Goal: Information Seeking & Learning: Find specific fact

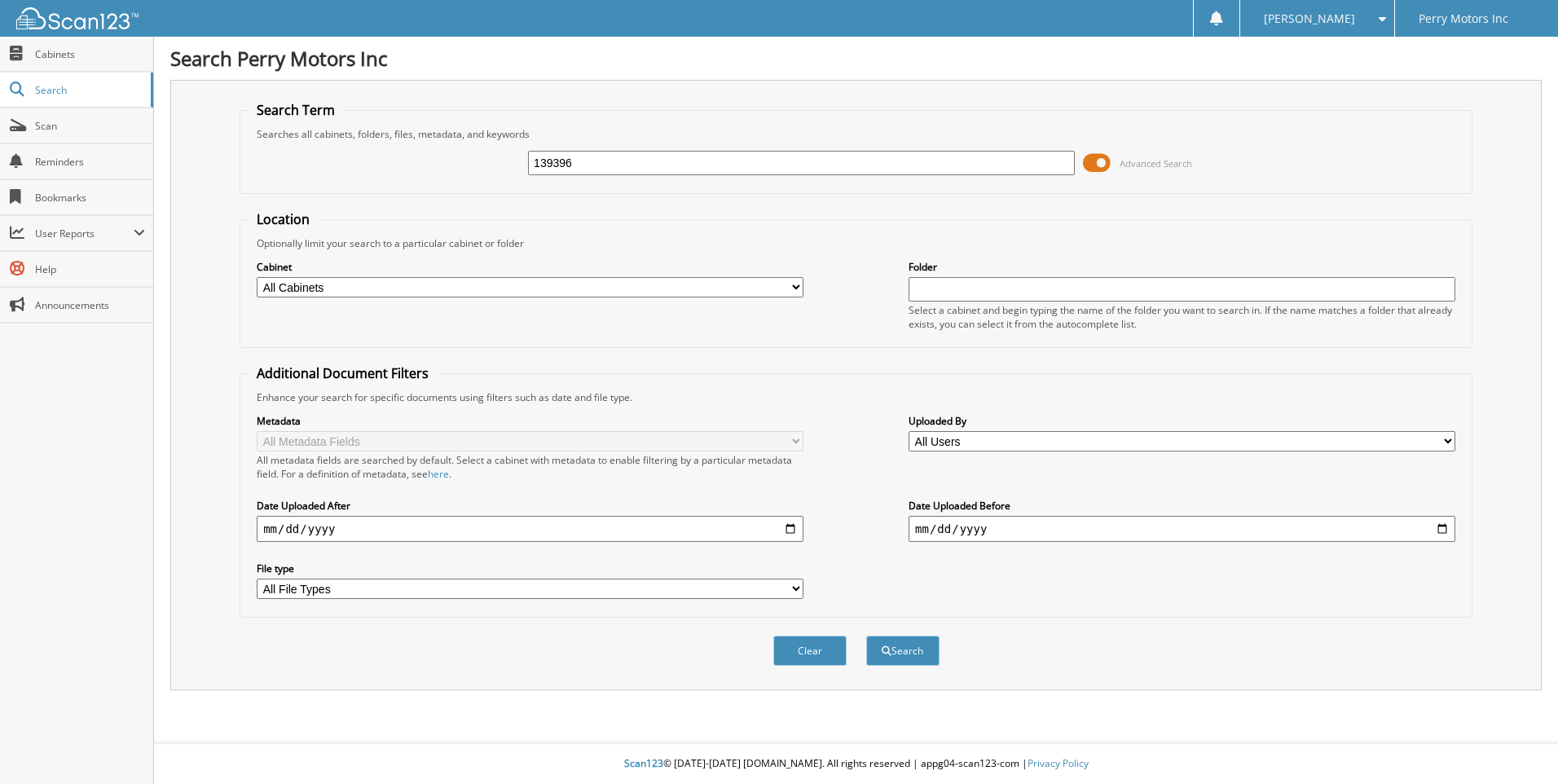
type input "139396"
click at [867, 636] on button "Search" at bounding box center [903, 651] width 74 height 30
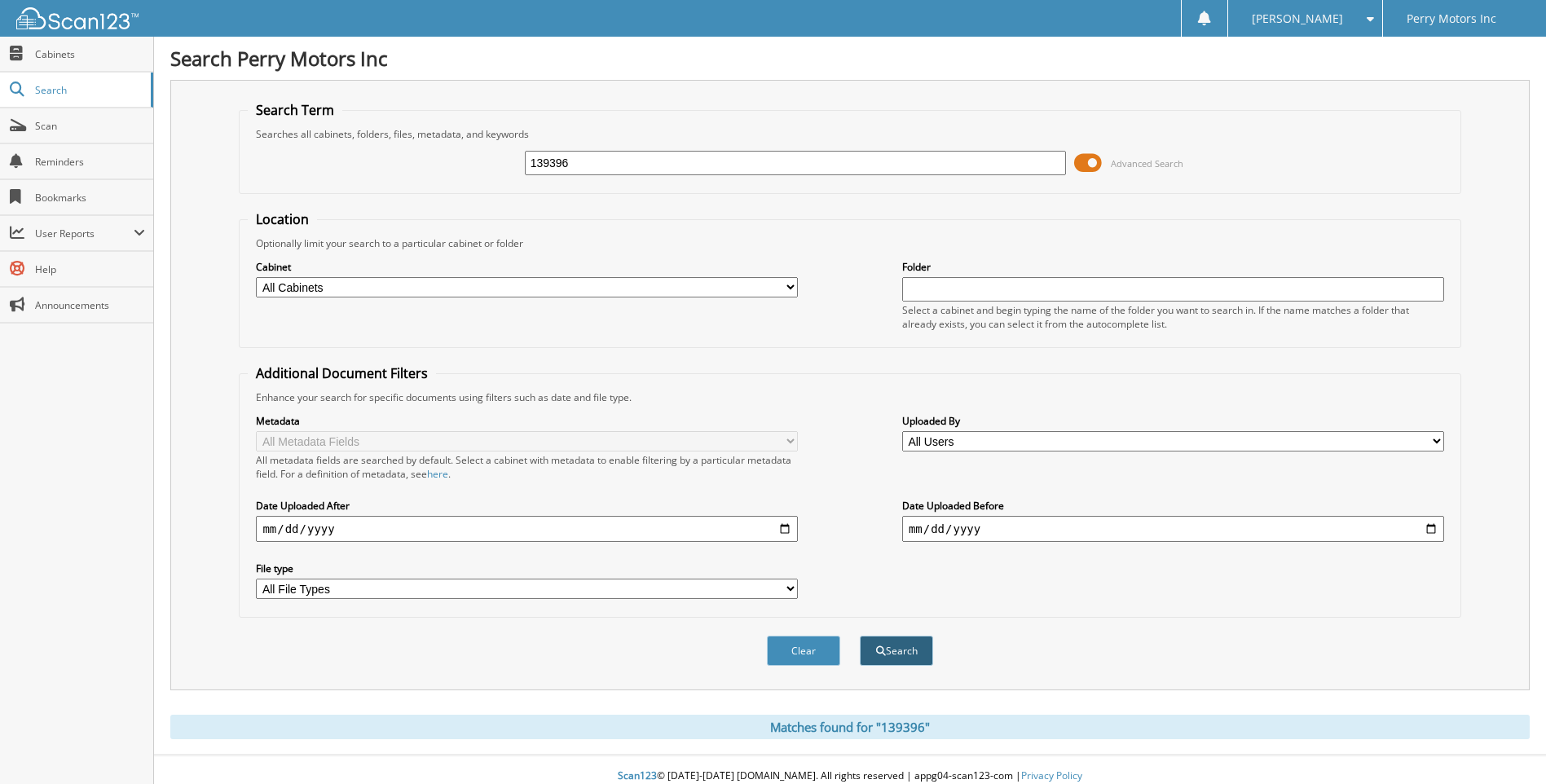
click at [898, 648] on button "Search" at bounding box center [897, 651] width 74 height 30
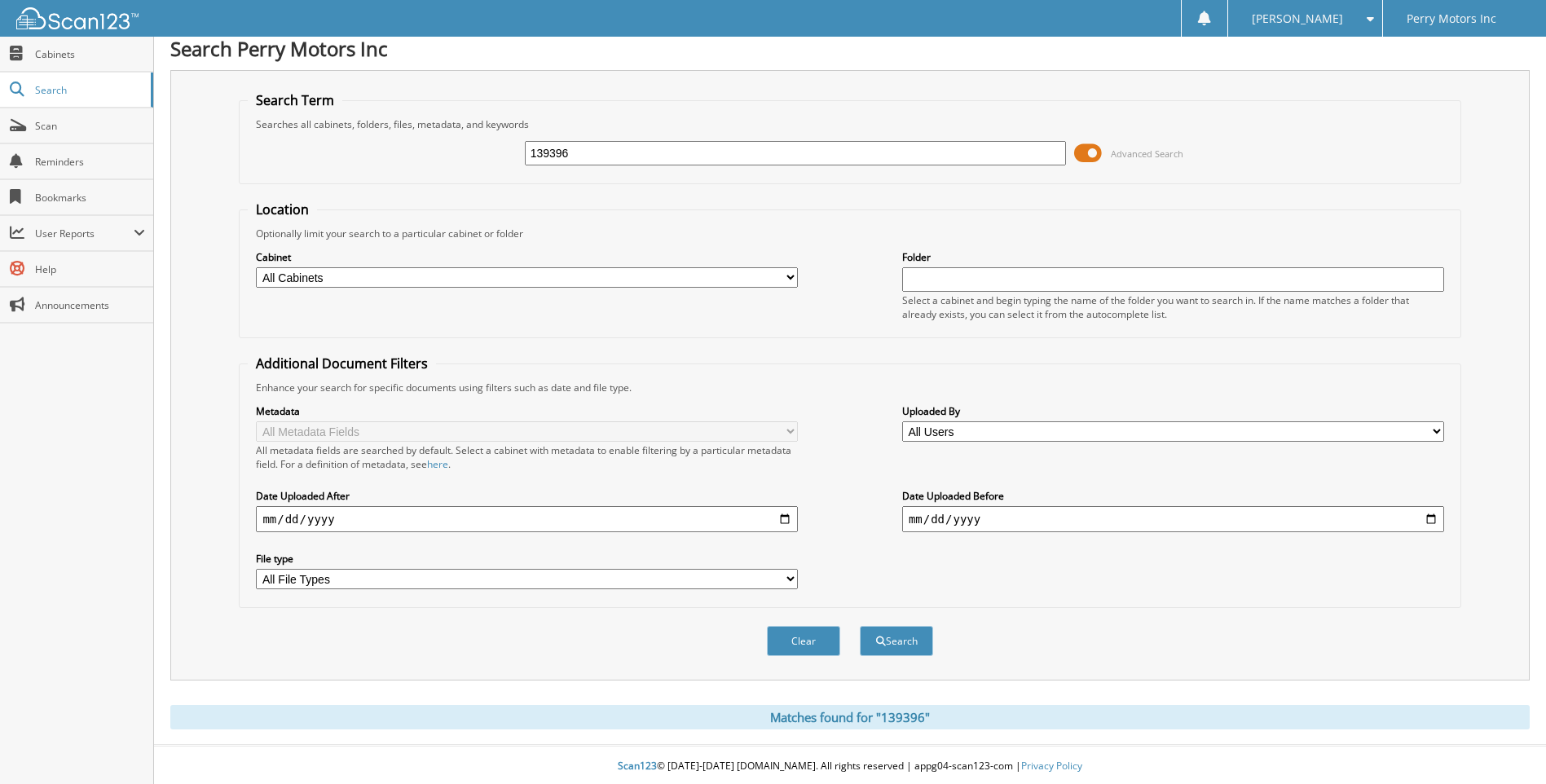
scroll to position [13, 0]
click at [839, 715] on div "Matches found for "139396"" at bounding box center [850, 715] width 1360 height 25
drag, startPoint x: 1208, startPoint y: 706, endPoint x: 1447, endPoint y: 667, distance: 242.2
click at [1447, 667] on div "Search Term Searches all cabinets, folders, files, metadata, and keywords 13939…" at bounding box center [850, 397] width 1360 height 659
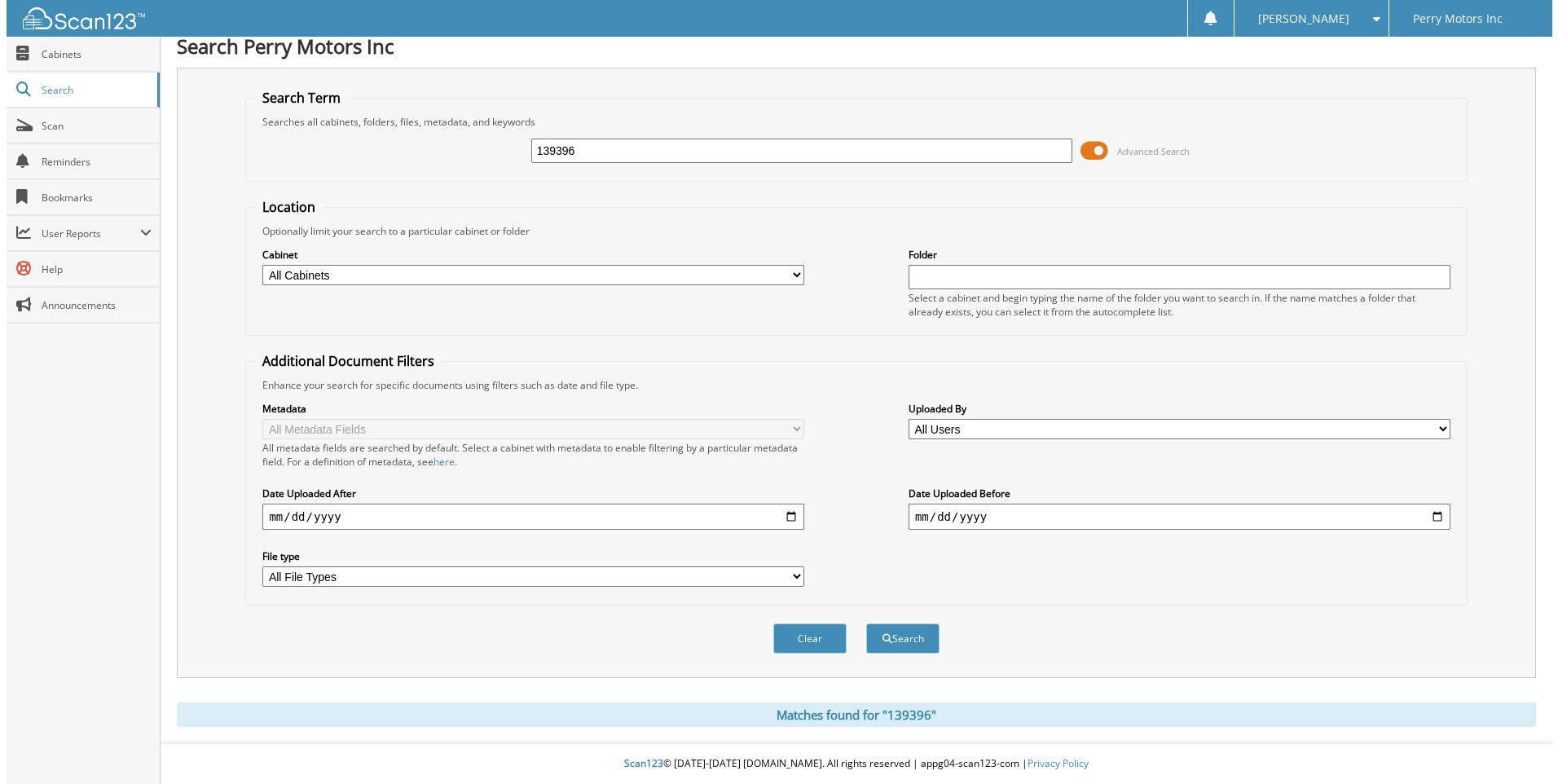
scroll to position [0, 0]
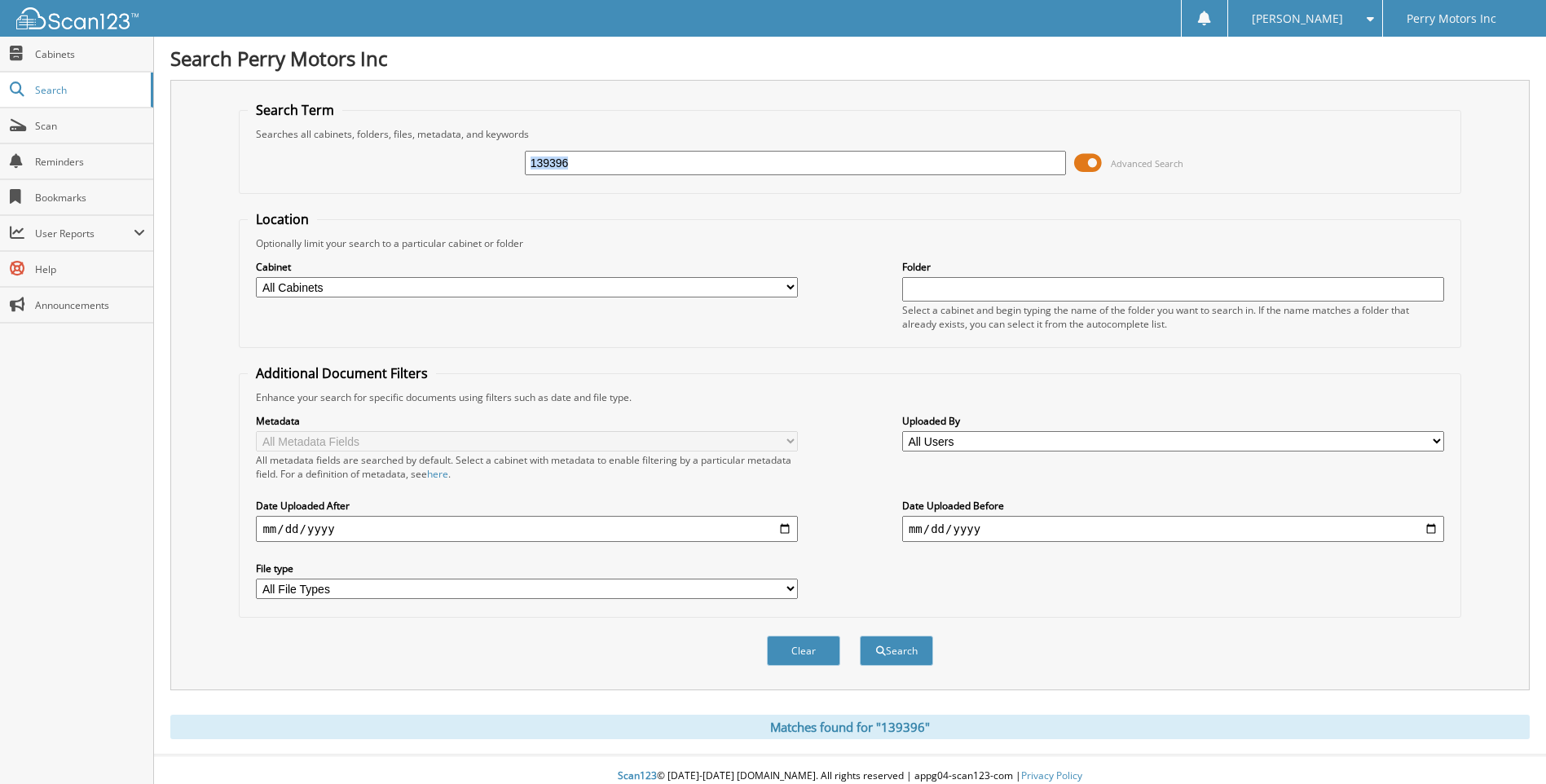
drag, startPoint x: 1093, startPoint y: 161, endPoint x: 1062, endPoint y: 163, distance: 31.1
click at [1062, 163] on div "139396 Advanced Search" at bounding box center [850, 163] width 1204 height 44
click at [1082, 164] on span at bounding box center [1088, 163] width 27 height 25
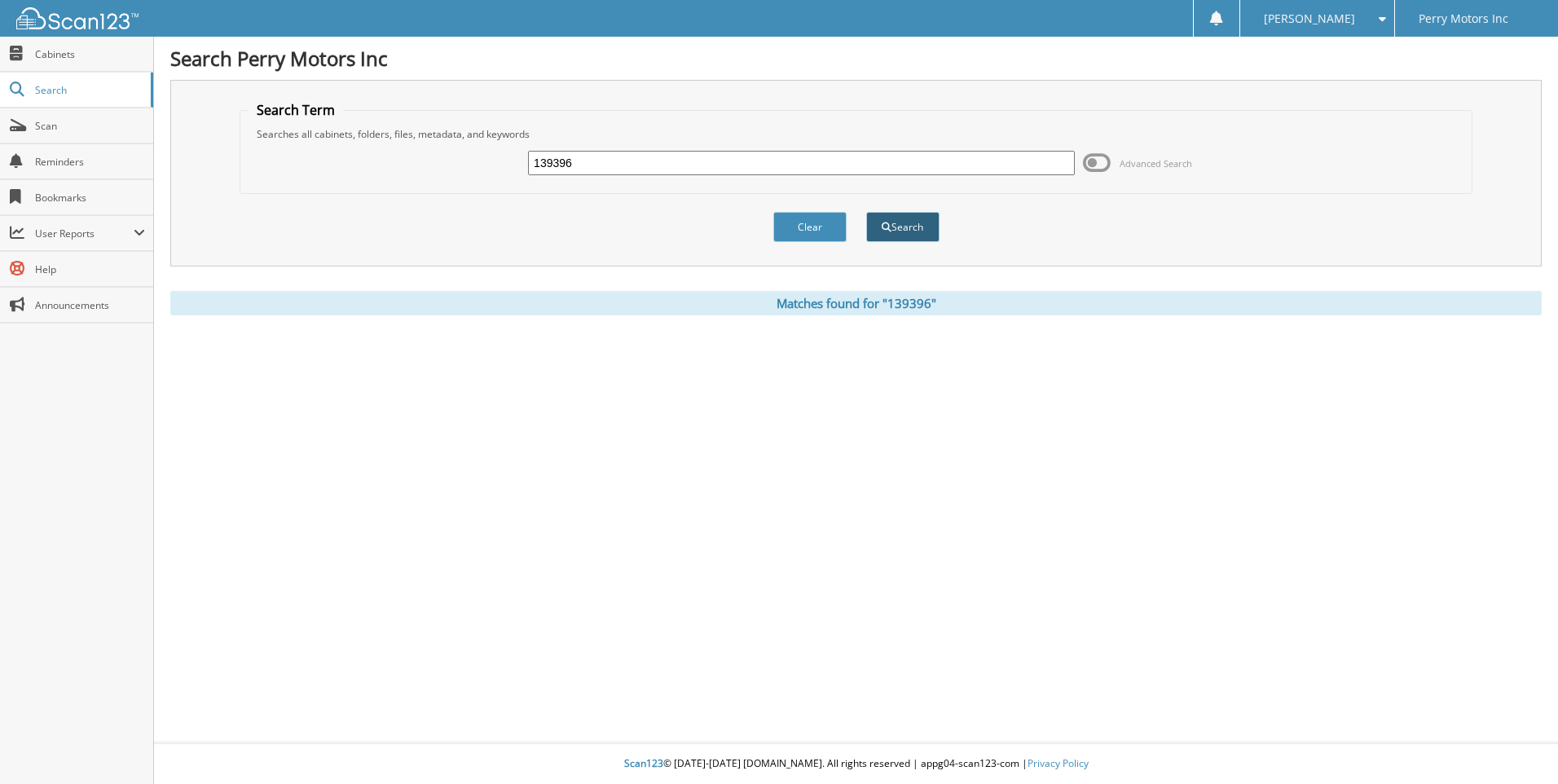
click at [907, 222] on button "Search" at bounding box center [903, 227] width 74 height 30
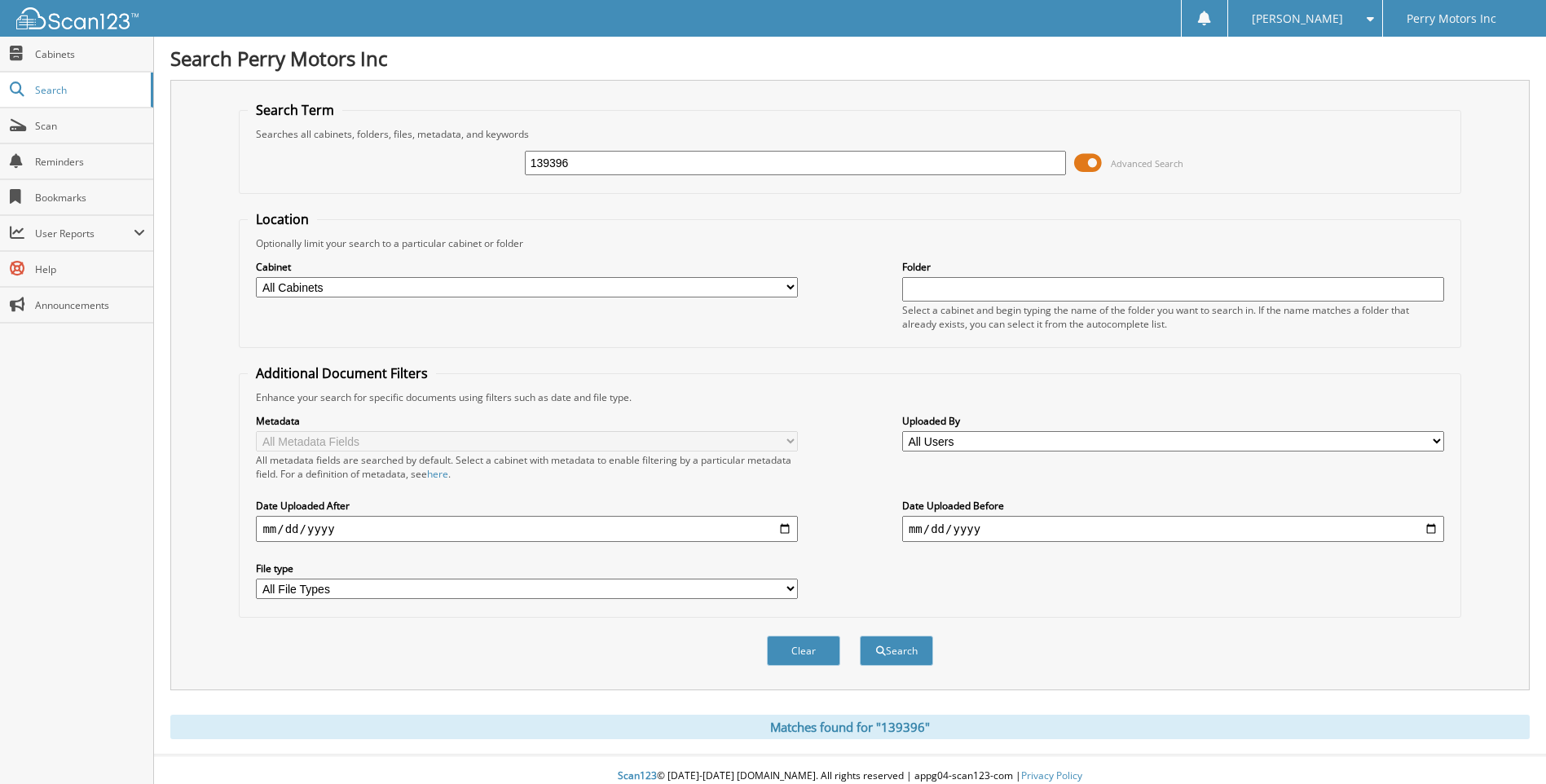
drag, startPoint x: 1093, startPoint y: 162, endPoint x: 1072, endPoint y: 164, distance: 21.1
click at [1072, 164] on div "139396 Advanced Search" at bounding box center [850, 163] width 1204 height 44
click at [1079, 164] on span at bounding box center [1088, 163] width 27 height 25
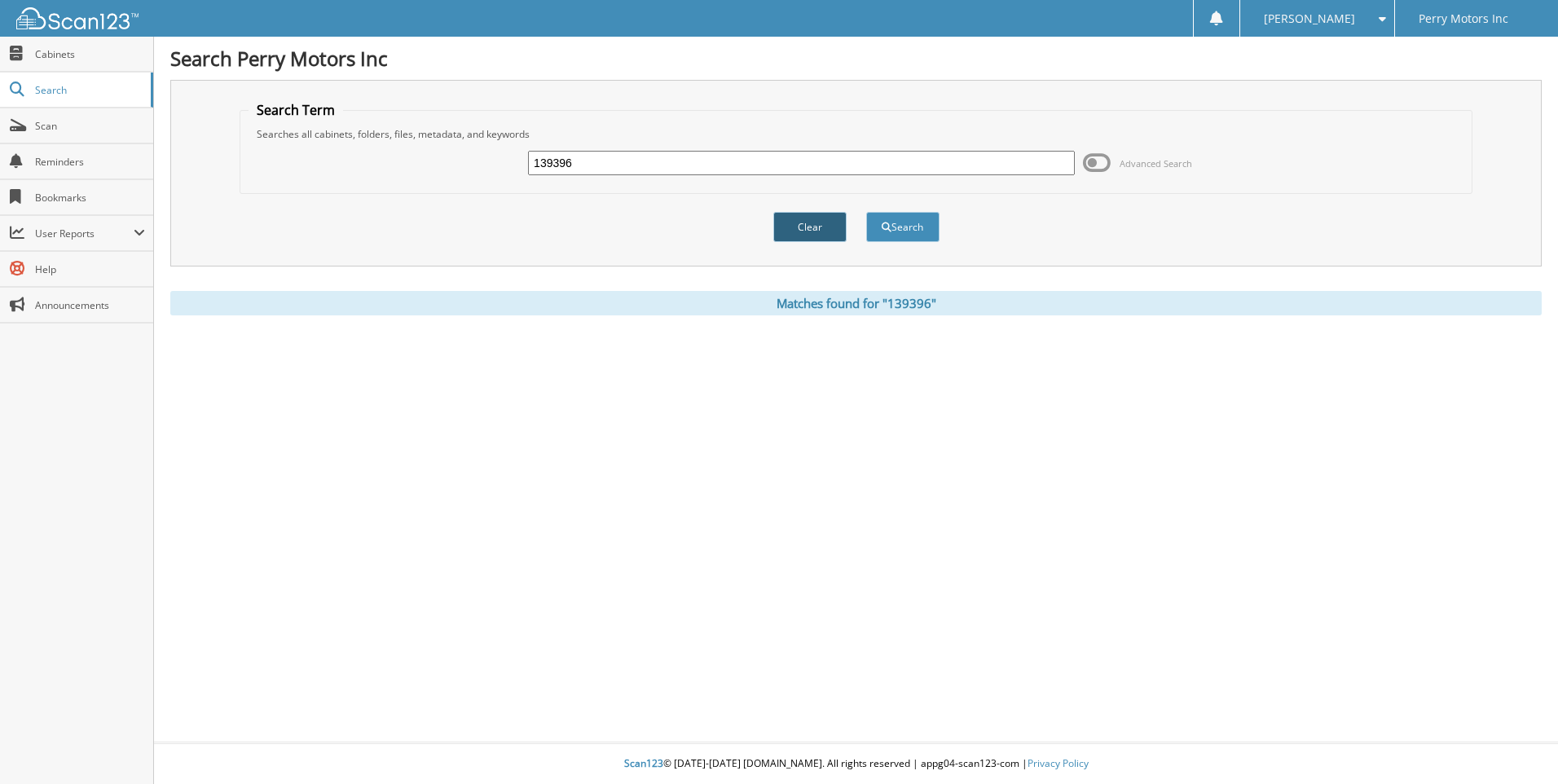
click at [810, 227] on button "Clear" at bounding box center [811, 227] width 74 height 30
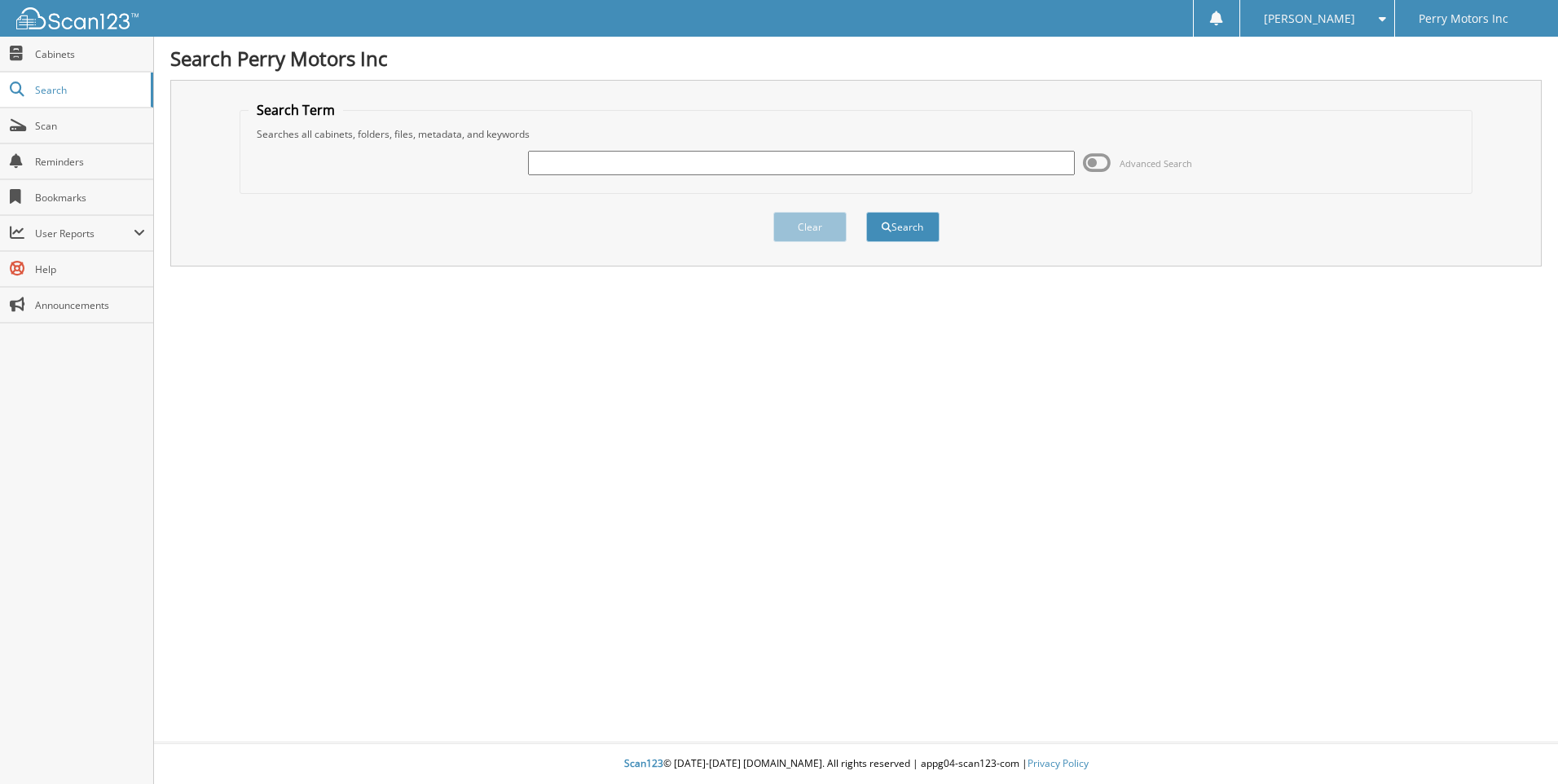
click at [606, 162] on input "text" at bounding box center [801, 163] width 547 height 25
type input "139396"
click at [867, 212] on button "Search" at bounding box center [903, 227] width 74 height 30
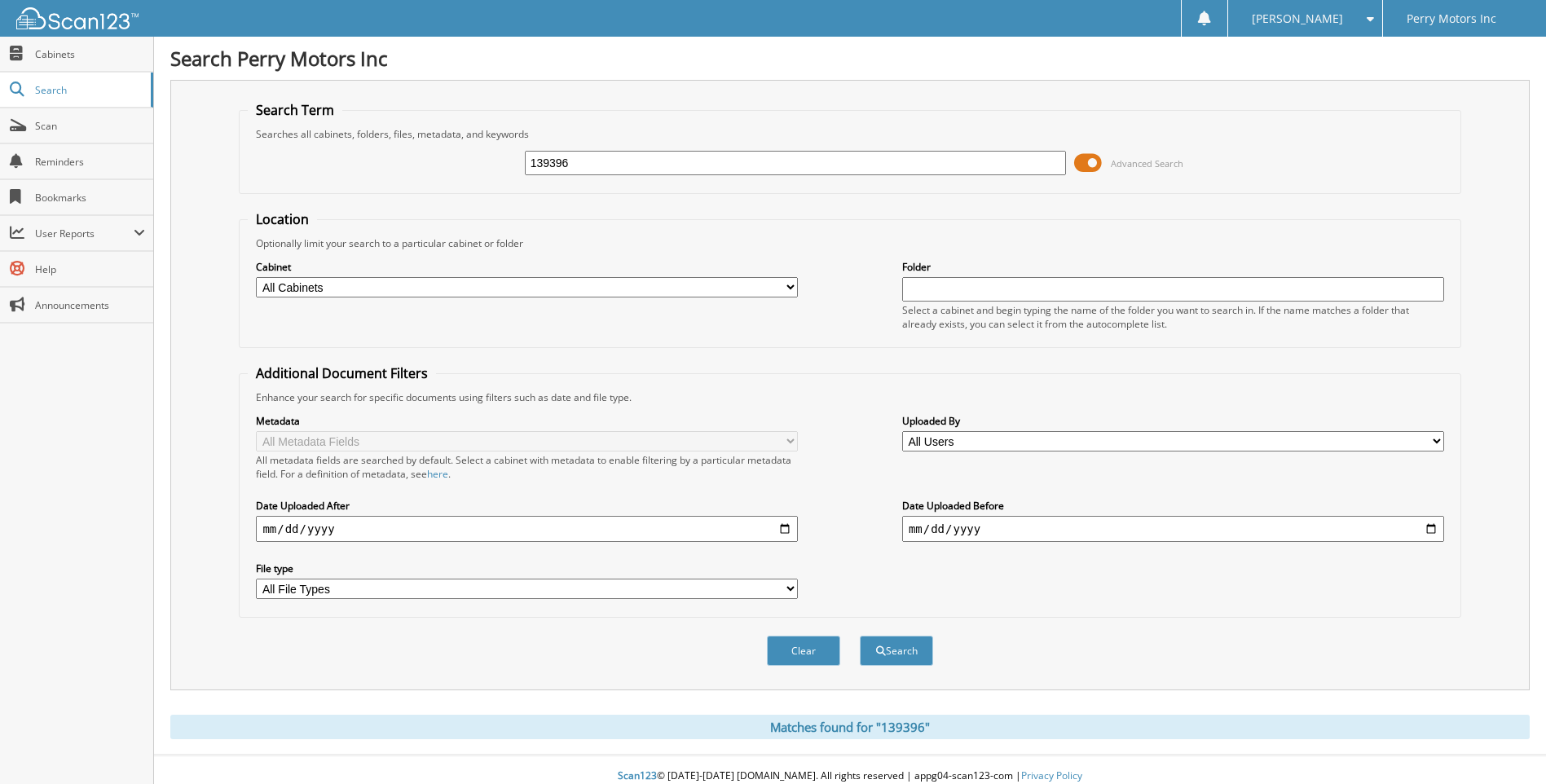
scroll to position [13, 0]
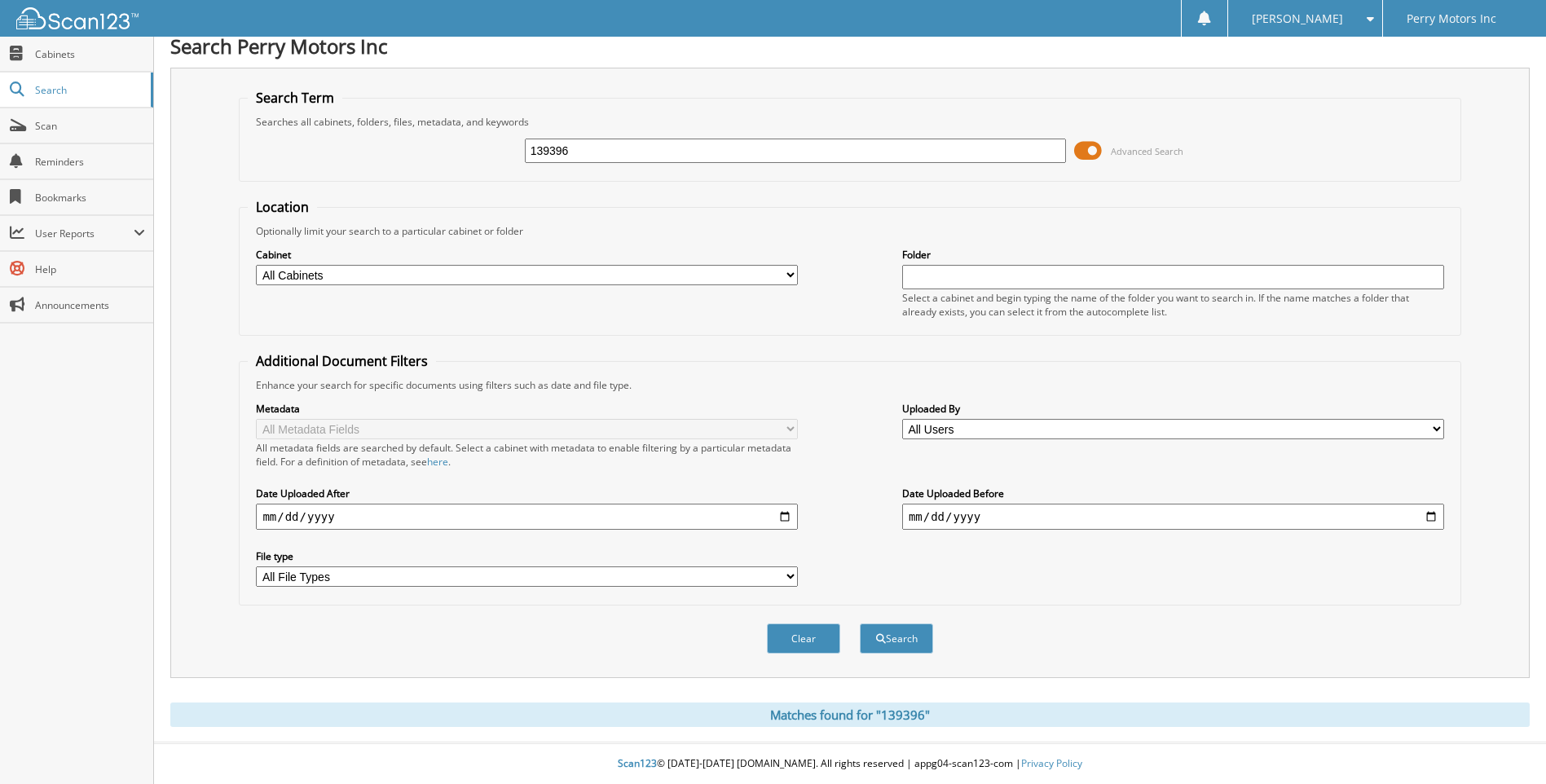
drag, startPoint x: 590, startPoint y: 150, endPoint x: 442, endPoint y: 166, distance: 148.9
click at [474, 162] on div "139396 Advanced Search" at bounding box center [850, 150] width 1204 height 44
type input "139410"
click at [889, 631] on button "Search" at bounding box center [897, 638] width 74 height 30
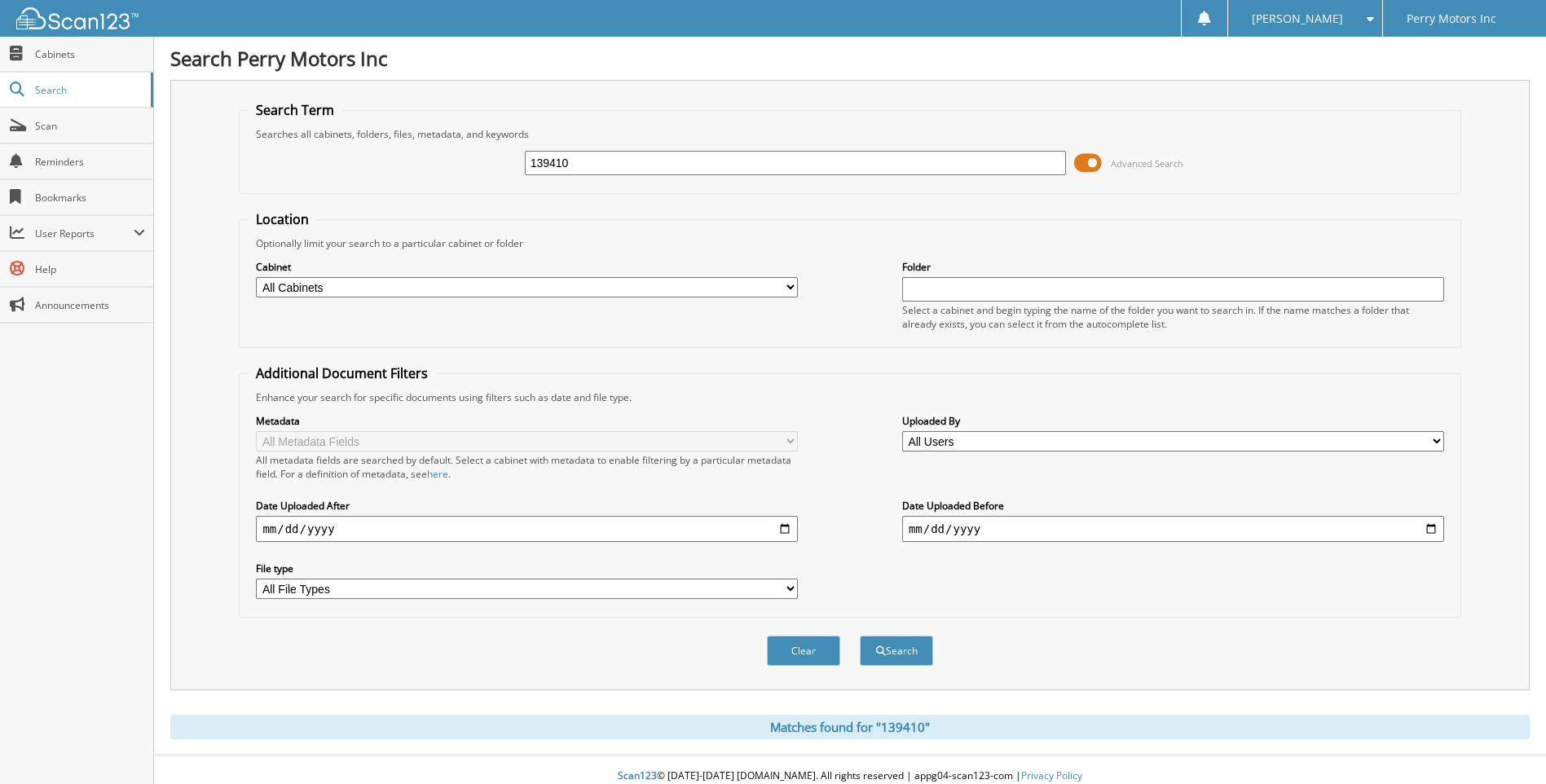
click at [1327, 21] on span "[PERSON_NAME]" at bounding box center [1297, 19] width 91 height 9
click at [1421, 21] on span "Perry Motors Inc" at bounding box center [1451, 19] width 90 height 9
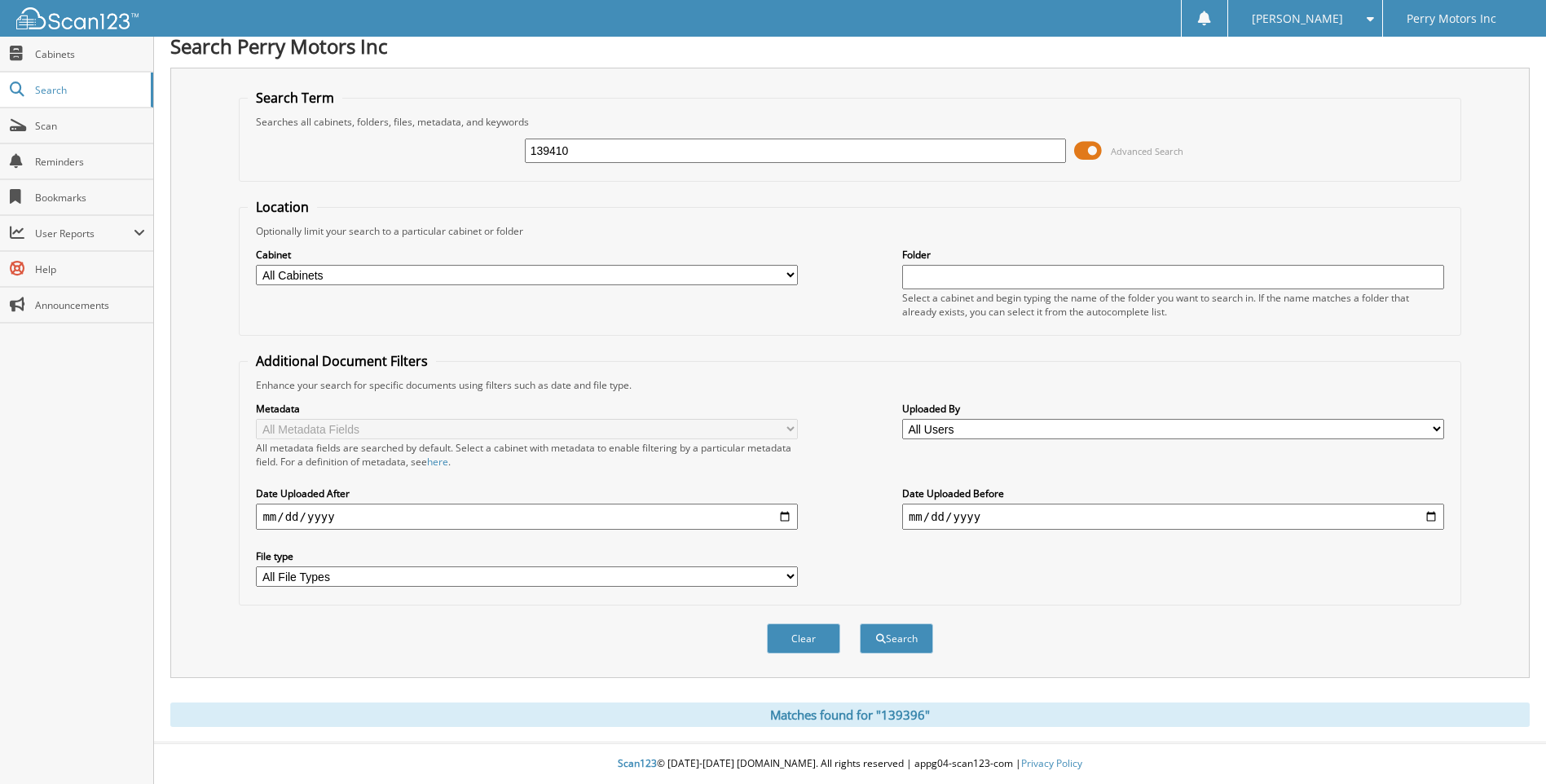
click at [580, 148] on input "139410" at bounding box center [796, 150] width 542 height 25
drag, startPoint x: 580, startPoint y: 148, endPoint x: 522, endPoint y: 156, distance: 58.5
click at [522, 156] on div "139410 Advanced Search" at bounding box center [850, 150] width 1204 height 44
click at [802, 640] on button "Clear" at bounding box center [804, 638] width 74 height 30
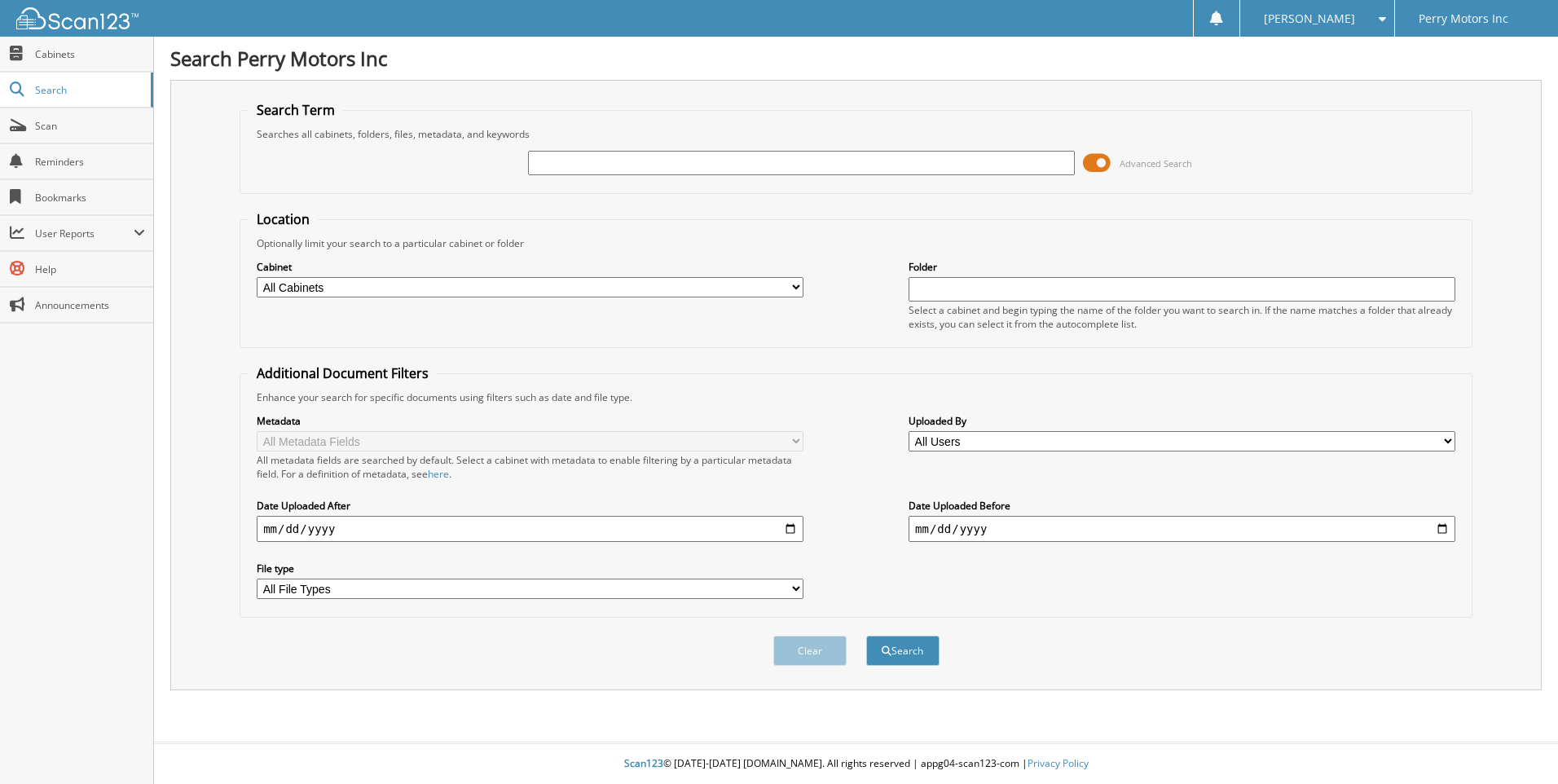
drag, startPoint x: 1103, startPoint y: 166, endPoint x: 1085, endPoint y: 166, distance: 18.0
click at [1085, 166] on span at bounding box center [1096, 163] width 27 height 25
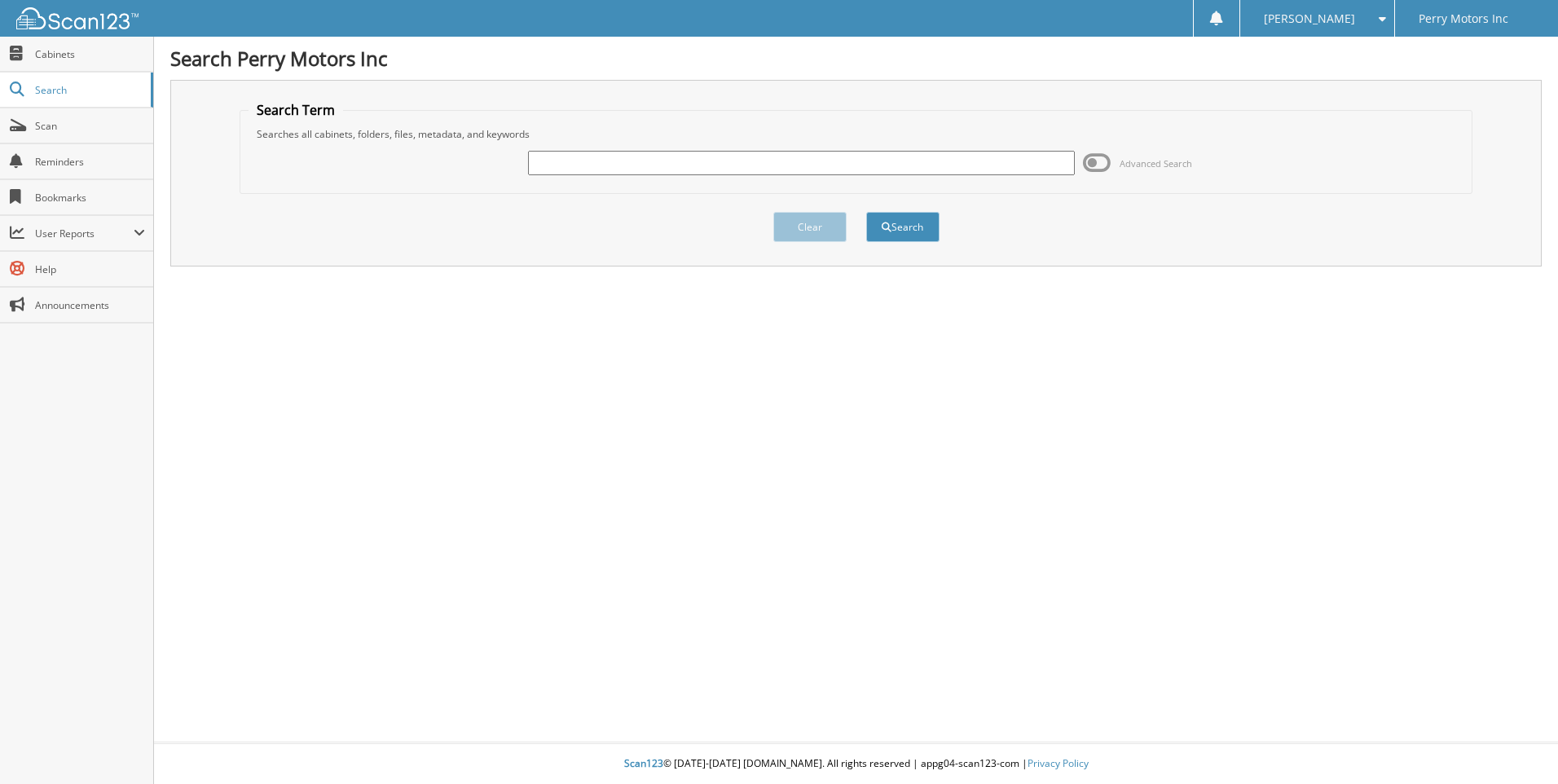
click at [814, 161] on input "text" at bounding box center [801, 163] width 547 height 25
type input "139410"
click at [867, 212] on button "Search" at bounding box center [903, 227] width 74 height 30
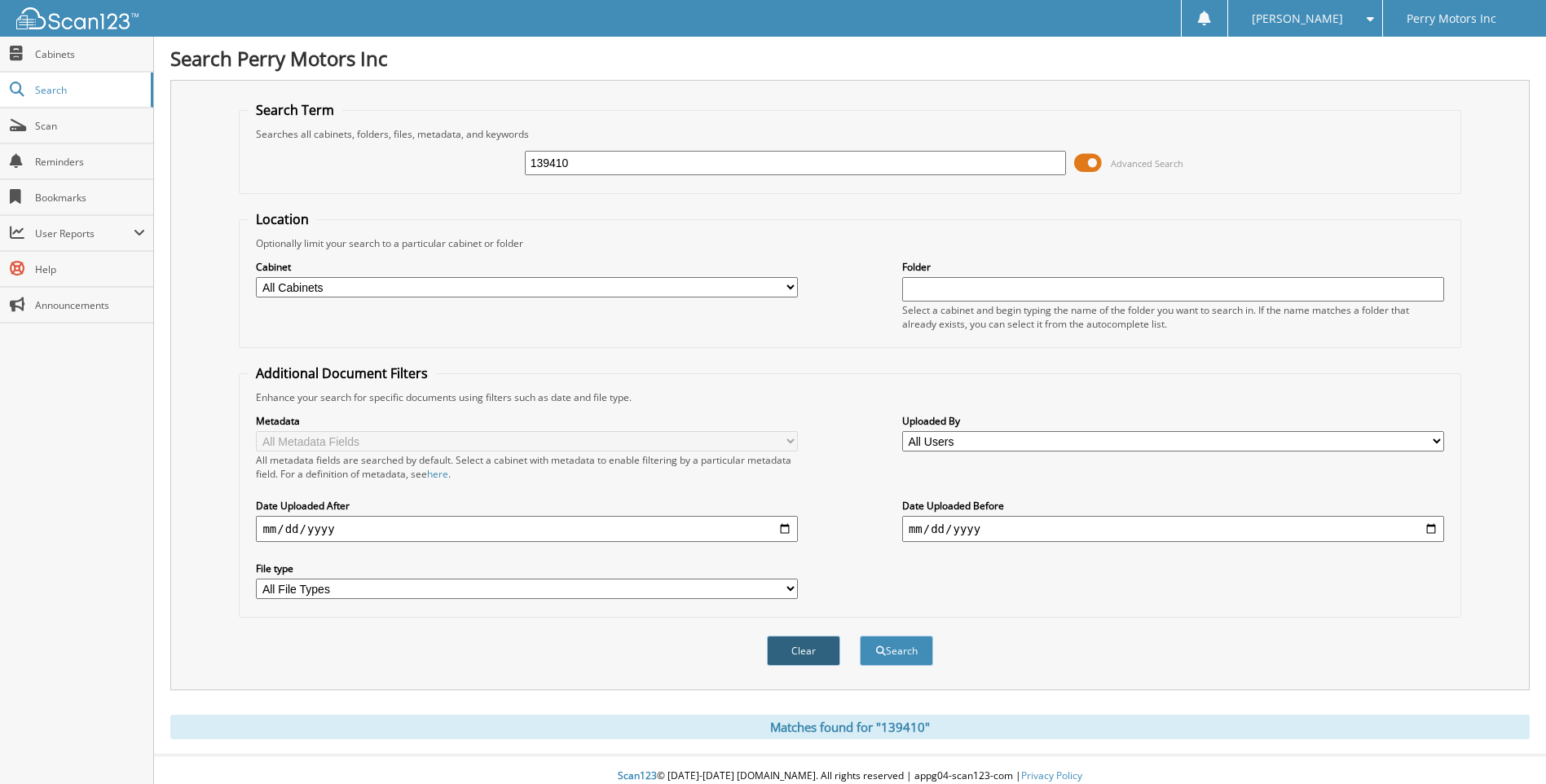
click at [815, 652] on button "Clear" at bounding box center [804, 651] width 74 height 30
